Goal: Transaction & Acquisition: Purchase product/service

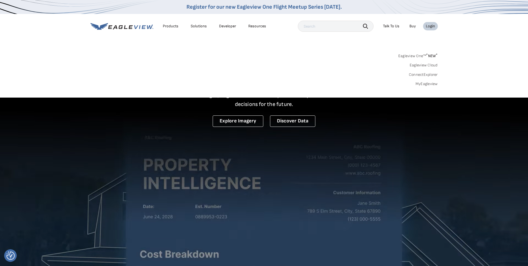
click at [430, 84] on link "MyEagleview" at bounding box center [427, 83] width 22 height 5
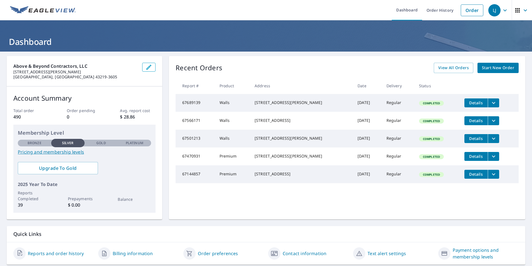
click at [484, 69] on span "Start New Order" at bounding box center [498, 67] width 32 height 7
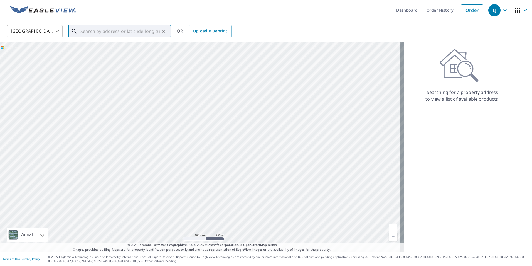
click at [87, 33] on input "text" at bounding box center [119, 31] width 79 height 16
click at [91, 48] on span "1590 Kenwick Rd" at bounding box center [122, 47] width 87 height 7
type input "1590 Kenwick Rd Columbus, OH 43209"
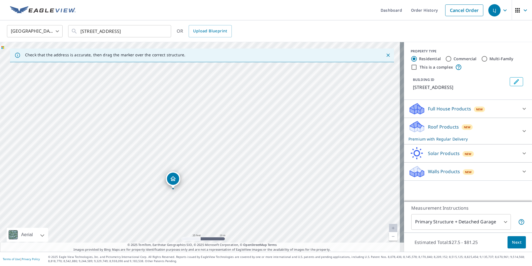
drag, startPoint x: 199, startPoint y: 94, endPoint x: 208, endPoint y: 164, distance: 69.9
click at [208, 164] on div "1590 Kenwick Rd Columbus, OH 43209" at bounding box center [202, 146] width 404 height 209
drag, startPoint x: 187, startPoint y: 179, endPoint x: 191, endPoint y: 120, distance: 59.7
click at [191, 120] on div "1590 Kenwick Rd Columbus, OH 43209" at bounding box center [202, 146] width 404 height 209
click at [202, 141] on div "1590 Kenwick Rd Columbus, OH 43209" at bounding box center [202, 146] width 404 height 209
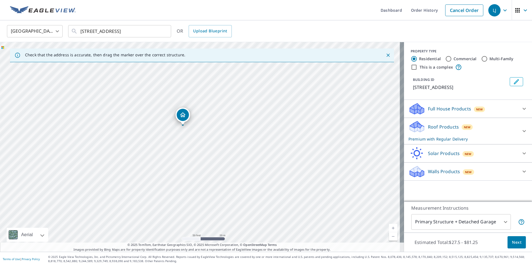
click at [521, 130] on icon at bounding box center [524, 130] width 7 height 7
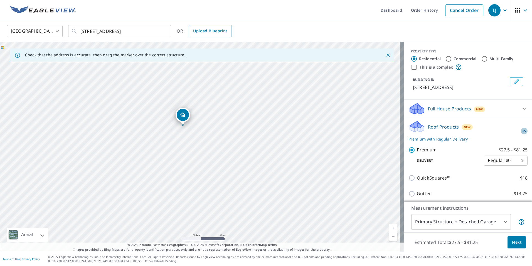
click at [523, 131] on icon at bounding box center [524, 131] width 3 height 2
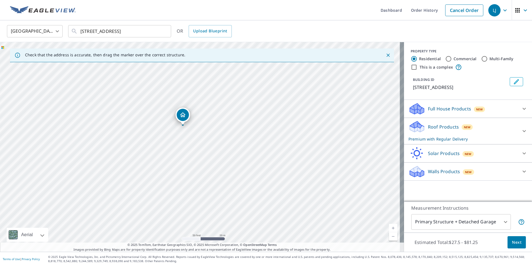
click at [521, 170] on icon at bounding box center [524, 171] width 7 height 7
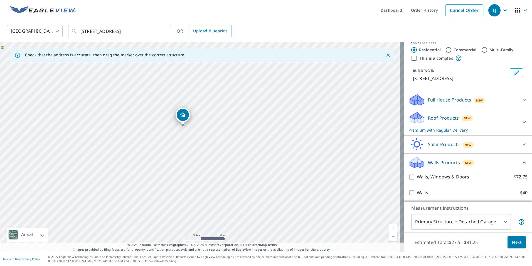
scroll to position [10, 0]
click at [521, 160] on icon at bounding box center [524, 161] width 7 height 7
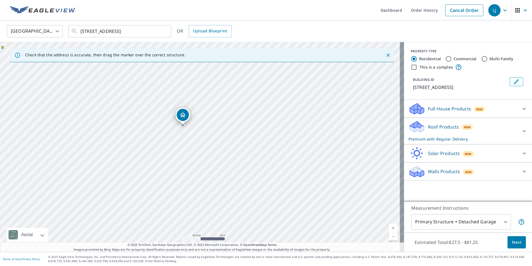
scroll to position [0, 0]
click at [518, 242] on button "Next" at bounding box center [517, 242] width 18 height 13
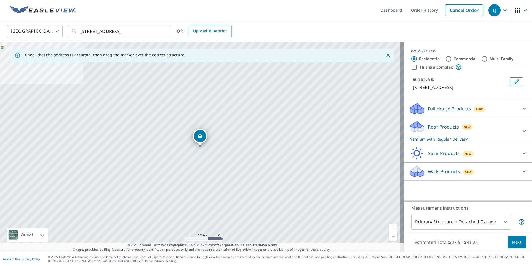
click at [523, 131] on icon at bounding box center [524, 131] width 3 height 2
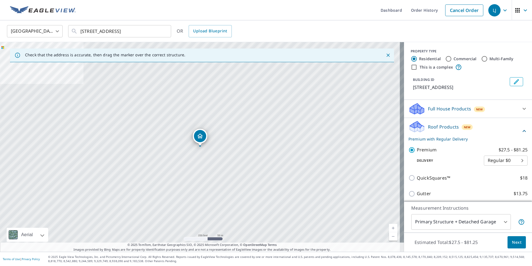
click at [521, 131] on icon at bounding box center [524, 130] width 7 height 7
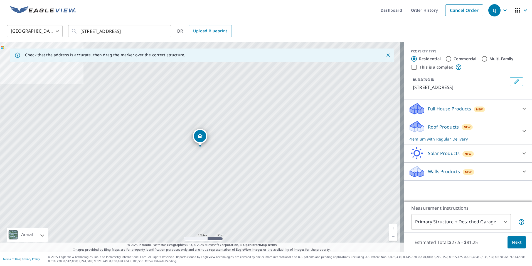
click at [515, 242] on span "Next" at bounding box center [516, 242] width 9 height 7
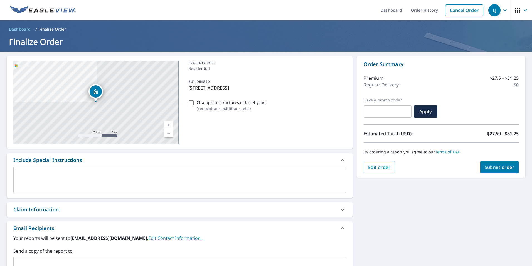
click at [494, 164] on span "Submit order" at bounding box center [500, 167] width 30 height 6
checkbox input "true"
